Goal: Check status: Check status

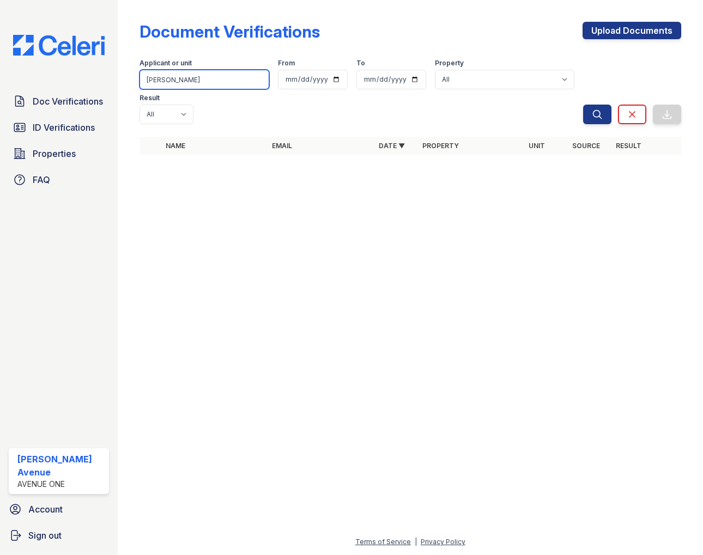
drag, startPoint x: 0, startPoint y: 0, endPoint x: 140, endPoint y: 79, distance: 160.8
click at [140, 79] on input "Eloise" at bounding box center [205, 80] width 130 height 20
type input "[PERSON_NAME]"
click at [583, 105] on button "Search" at bounding box center [597, 115] width 28 height 20
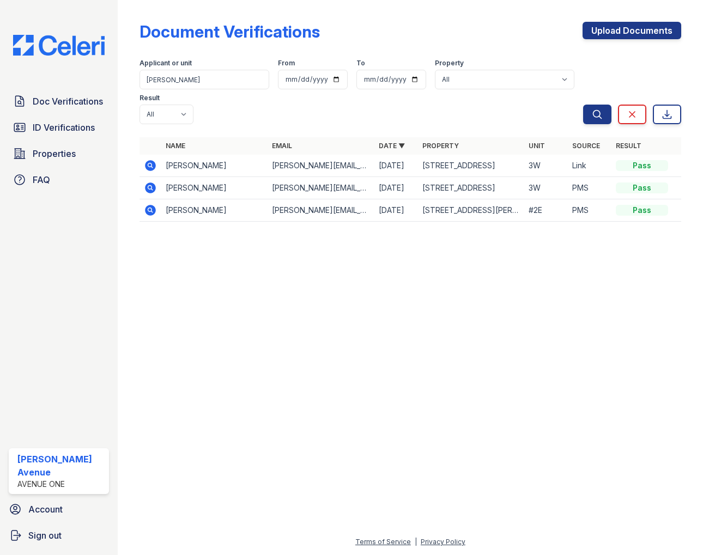
click at [153, 166] on icon at bounding box center [150, 165] width 11 height 11
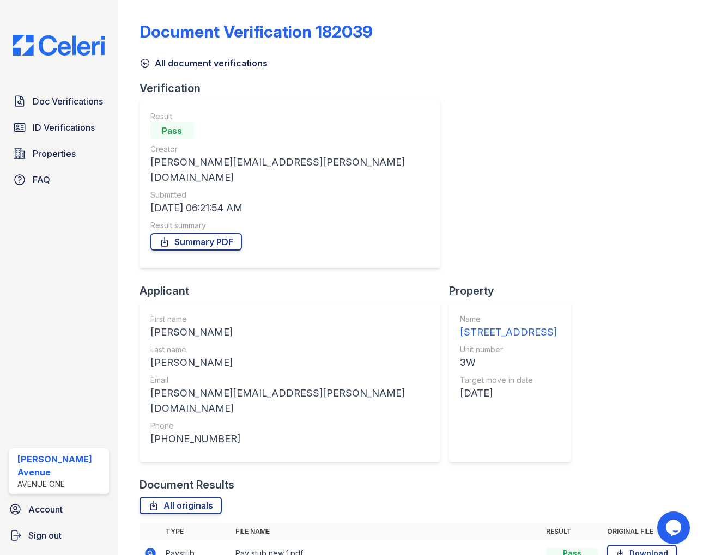
scroll to position [91, 0]
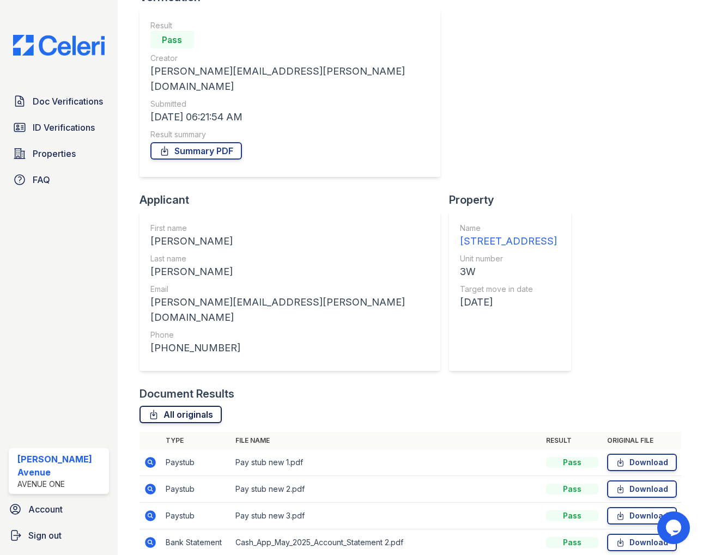
click at [180, 406] on link "All originals" at bounding box center [181, 414] width 82 height 17
click at [203, 142] on link "Summary PDF" at bounding box center [196, 150] width 92 height 17
click at [70, 130] on span "ID Verifications" at bounding box center [64, 127] width 62 height 13
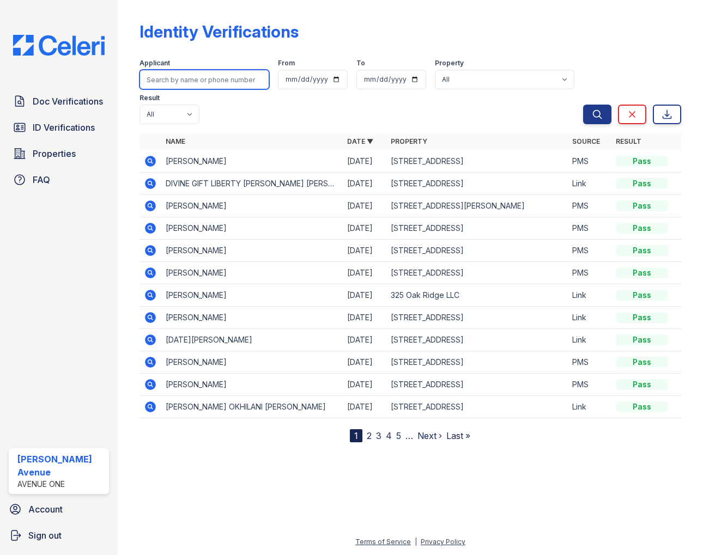
click at [188, 80] on input "search" at bounding box center [205, 80] width 130 height 20
click at [583, 105] on button "Search" at bounding box center [597, 115] width 28 height 20
type input "timothy."
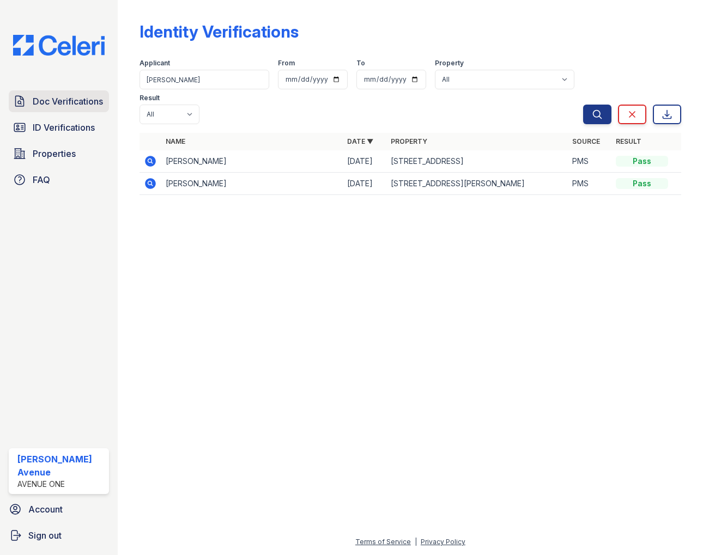
click at [46, 97] on span "Doc Verifications" at bounding box center [68, 101] width 70 height 13
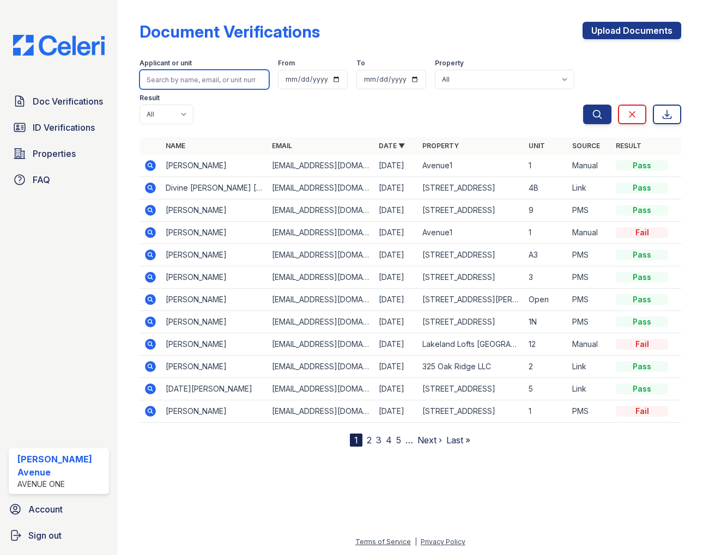
click at [186, 81] on input "search" at bounding box center [205, 80] width 130 height 20
type input "timothy"
click at [583, 105] on button "Search" at bounding box center [597, 115] width 28 height 20
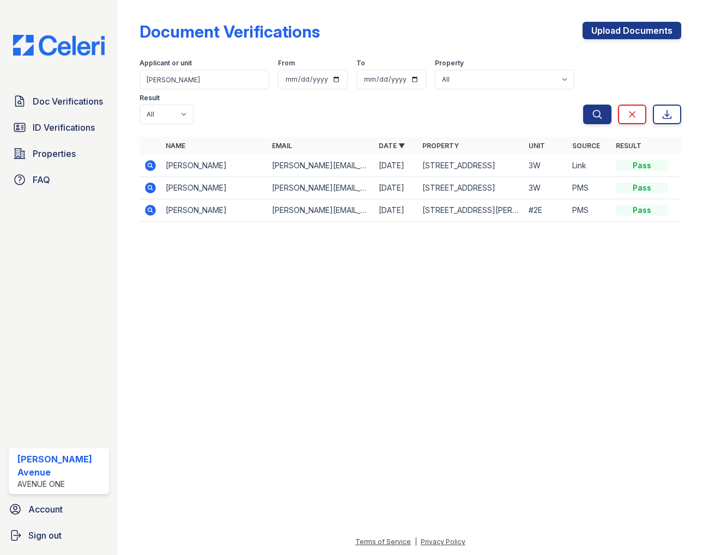
click at [151, 191] on icon at bounding box center [150, 188] width 11 height 11
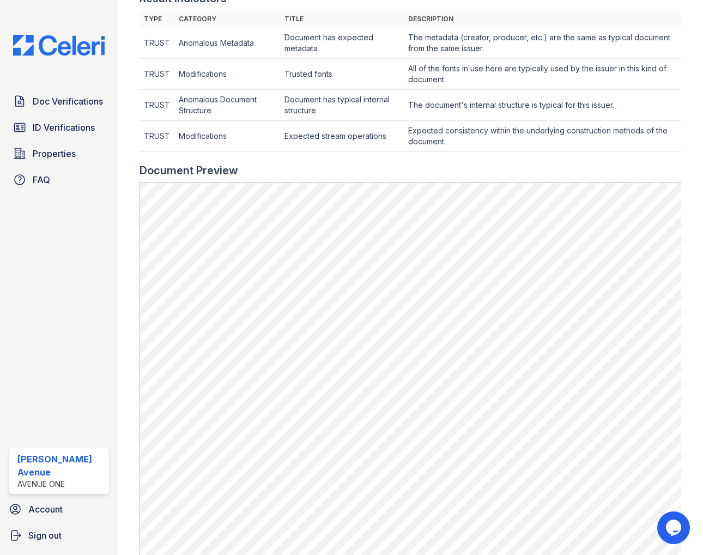
scroll to position [414, 0]
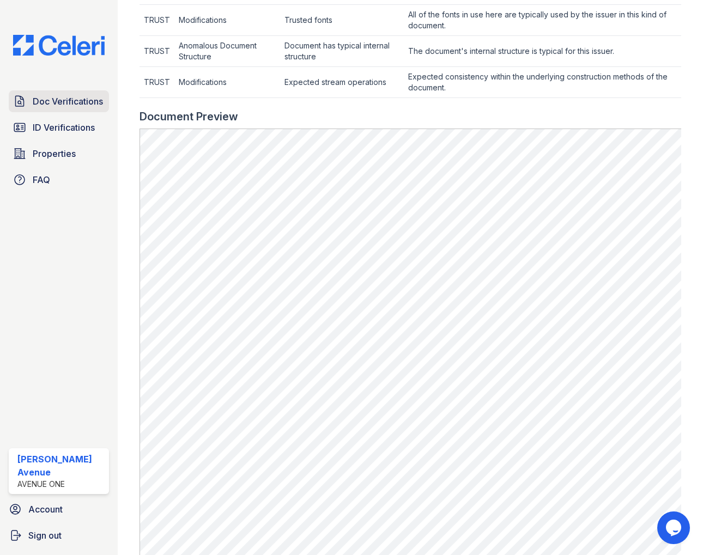
click at [82, 102] on span "Doc Verifications" at bounding box center [68, 101] width 70 height 13
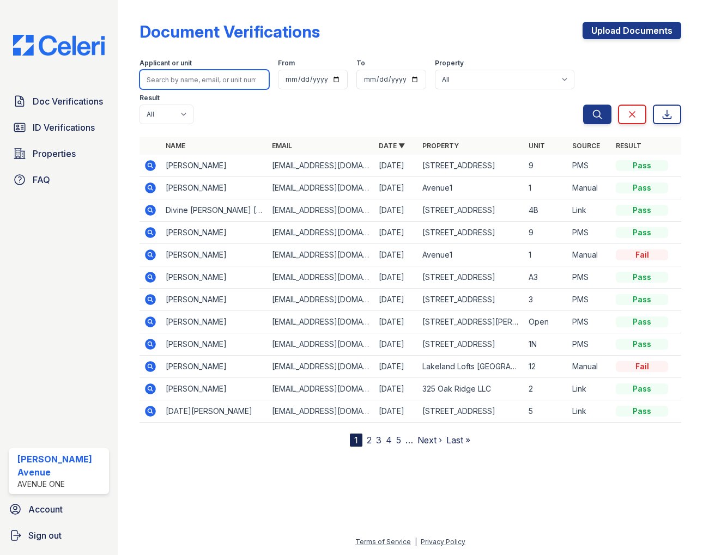
click at [202, 83] on input "search" at bounding box center [205, 80] width 130 height 20
type input "Michael"
click at [583, 105] on button "Search" at bounding box center [597, 115] width 28 height 20
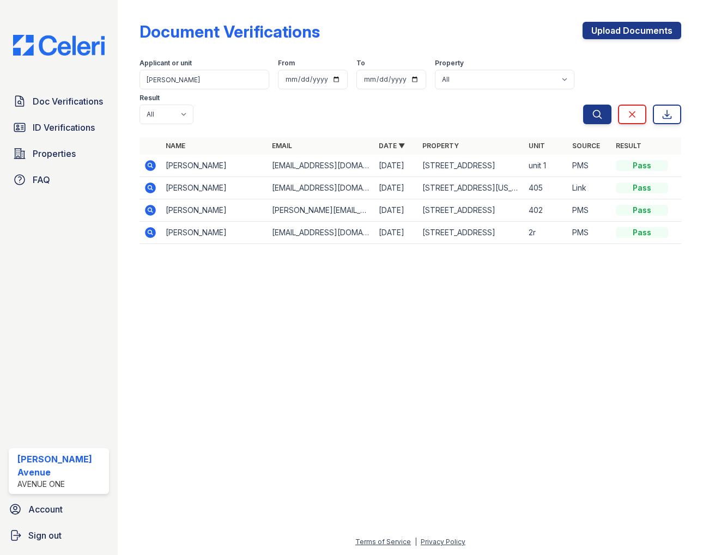
click at [147, 167] on icon at bounding box center [150, 165] width 11 height 11
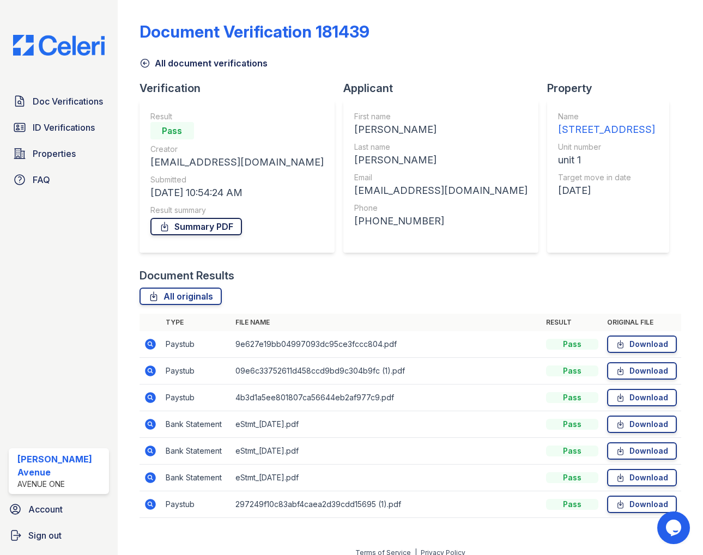
click at [204, 229] on link "Summary PDF" at bounding box center [196, 226] width 92 height 17
click at [172, 298] on link "All originals" at bounding box center [181, 296] width 82 height 17
click at [78, 128] on span "ID Verifications" at bounding box center [64, 127] width 62 height 13
